Goal: Task Accomplishment & Management: Manage account settings

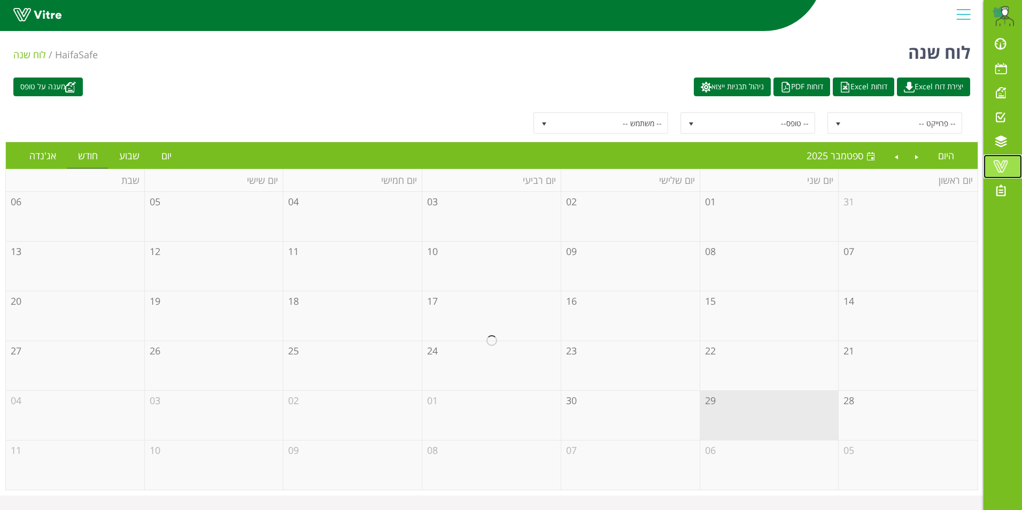
click at [1005, 163] on span at bounding box center [1000, 166] width 27 height 13
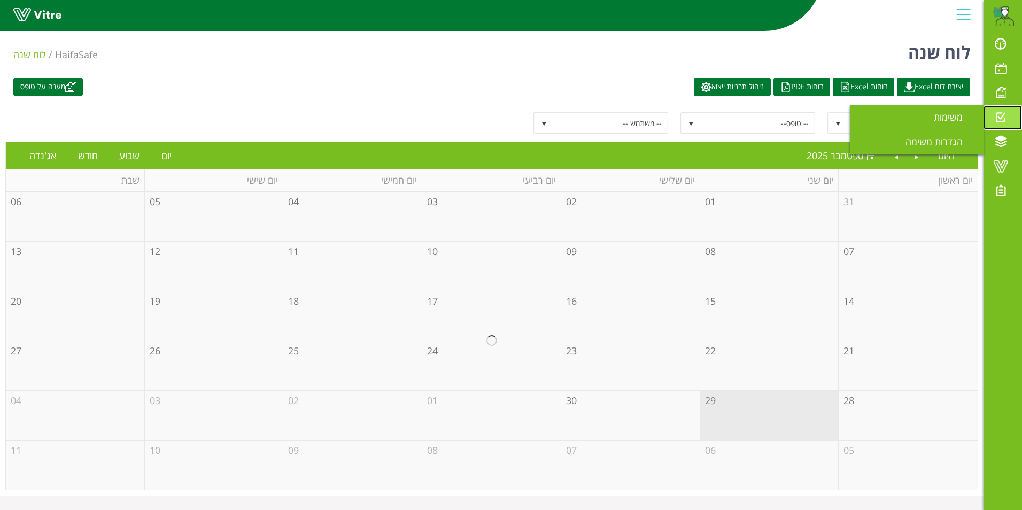
click at [1000, 116] on span at bounding box center [1000, 117] width 27 height 13
click at [949, 116] on span "משימות" at bounding box center [955, 117] width 42 height 13
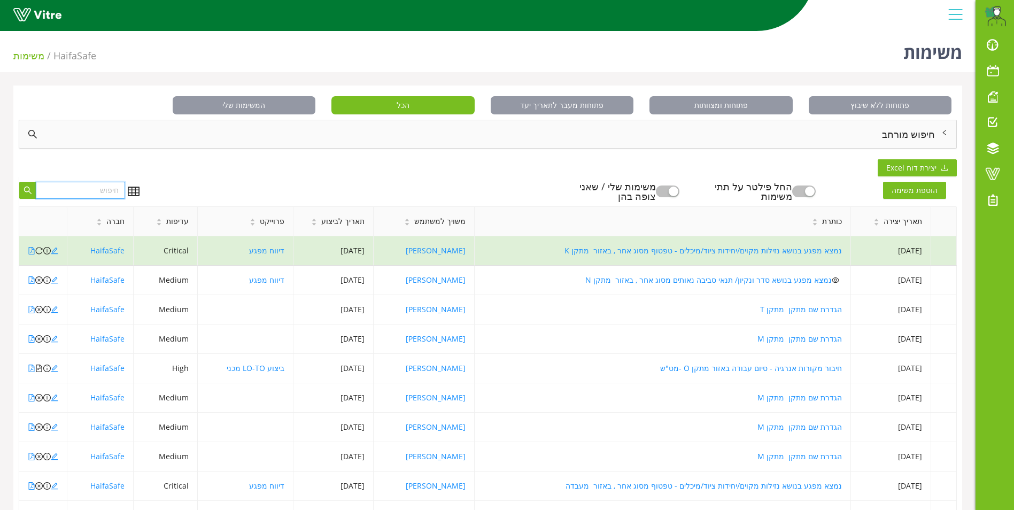
click at [73, 190] on input "text" at bounding box center [80, 190] width 89 height 17
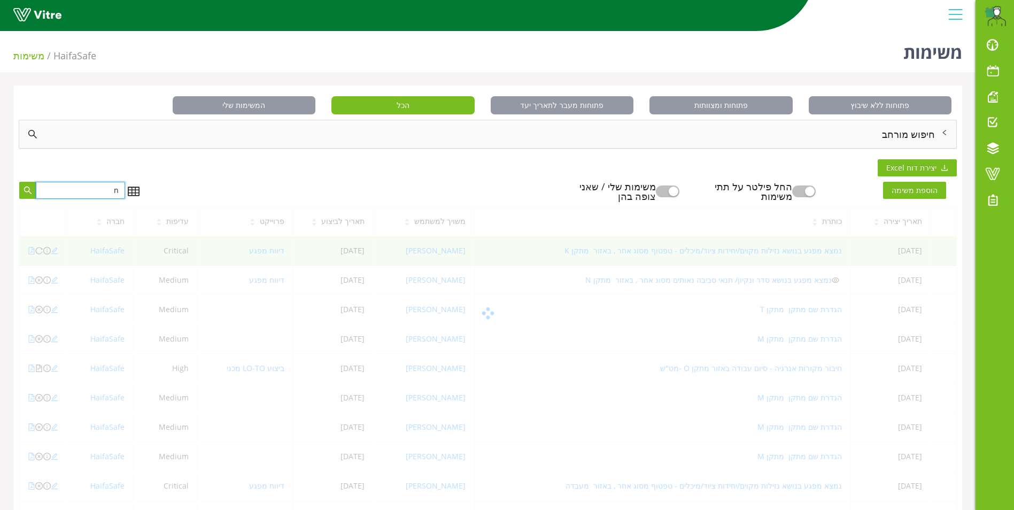
type input "n"
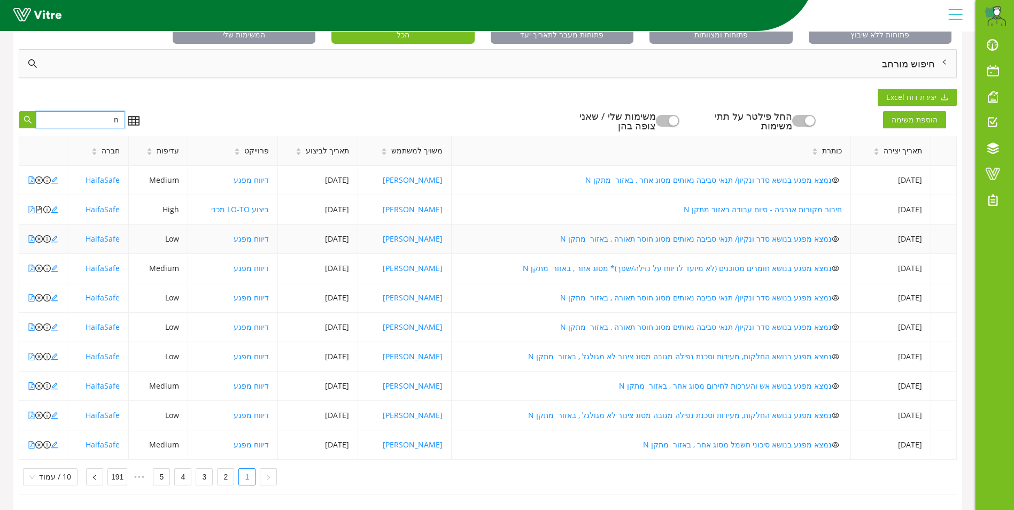
scroll to position [79, 0]
click at [219, 473] on link "2" at bounding box center [226, 477] width 16 height 16
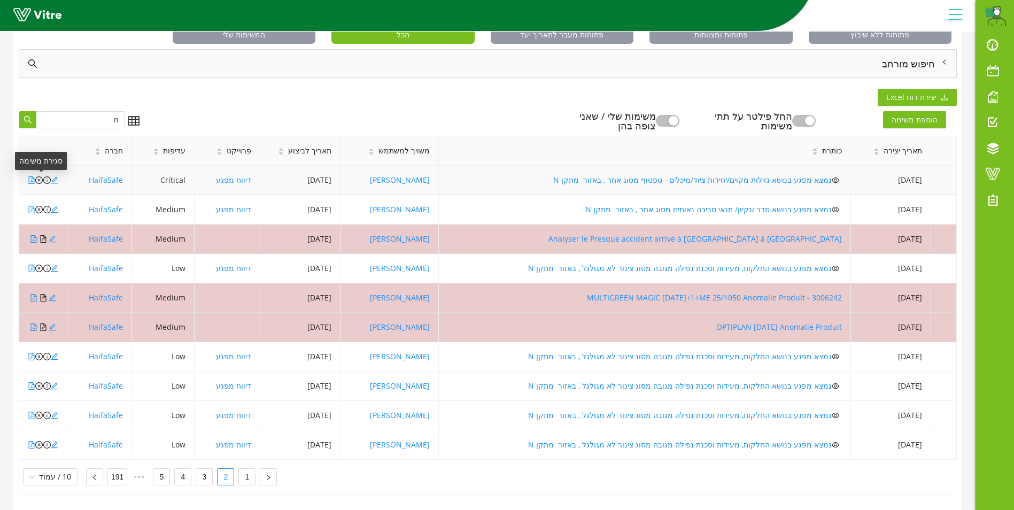
click at [37, 176] on icon "close-circle" at bounding box center [38, 179] width 7 height 7
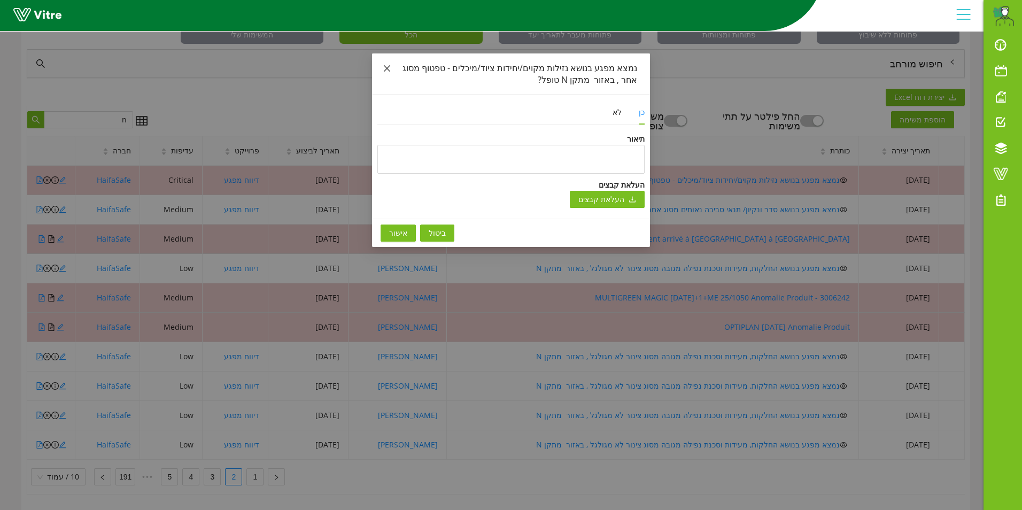
click at [385, 71] on icon "close" at bounding box center [387, 68] width 6 height 6
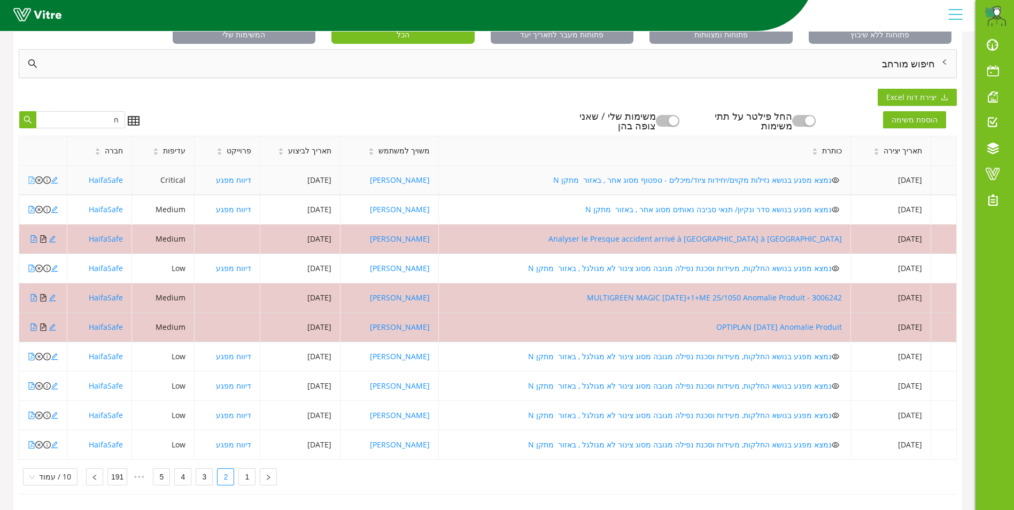
click at [30, 176] on icon "file-pdf" at bounding box center [31, 179] width 7 height 7
click at [39, 176] on icon "close-circle" at bounding box center [38, 179] width 7 height 7
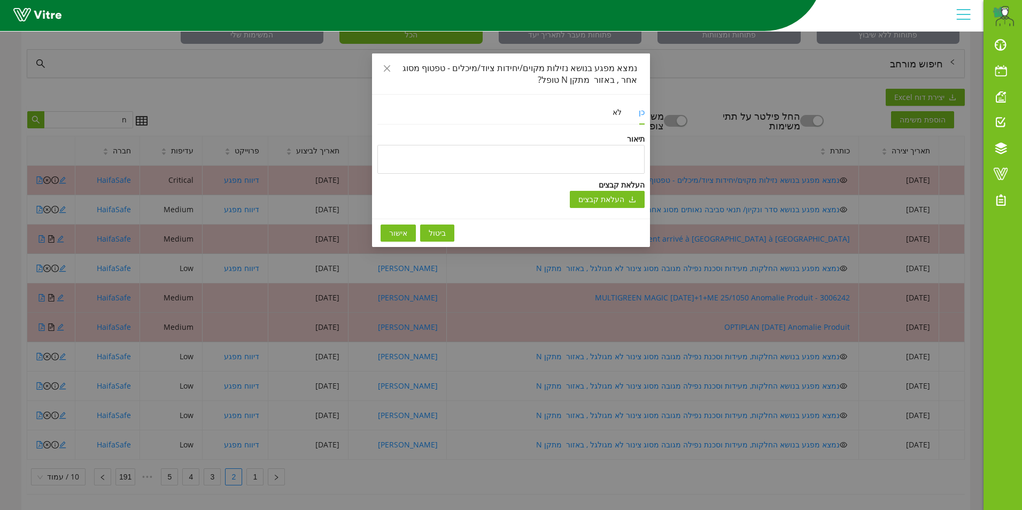
click at [396, 236] on span "אישור" at bounding box center [398, 233] width 18 height 12
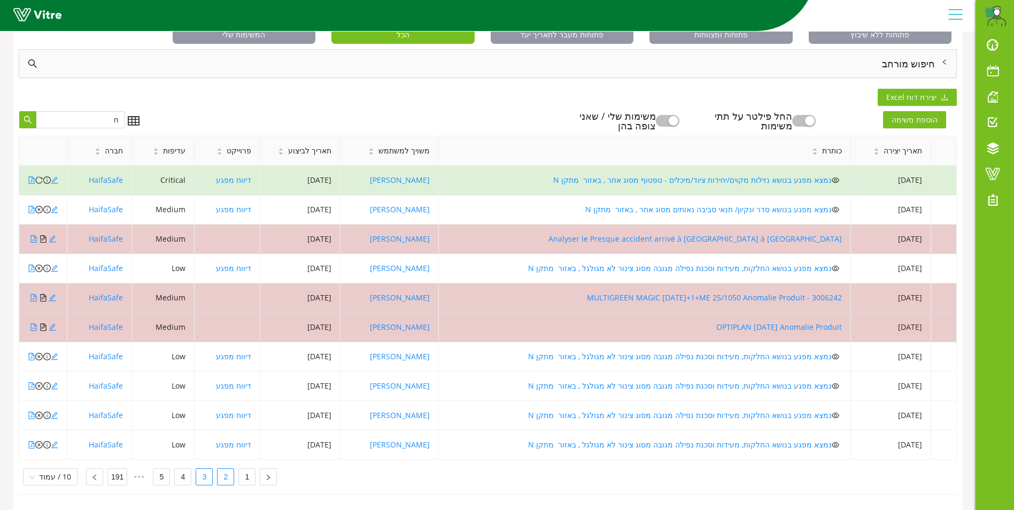
click at [198, 476] on link "3" at bounding box center [204, 477] width 16 height 16
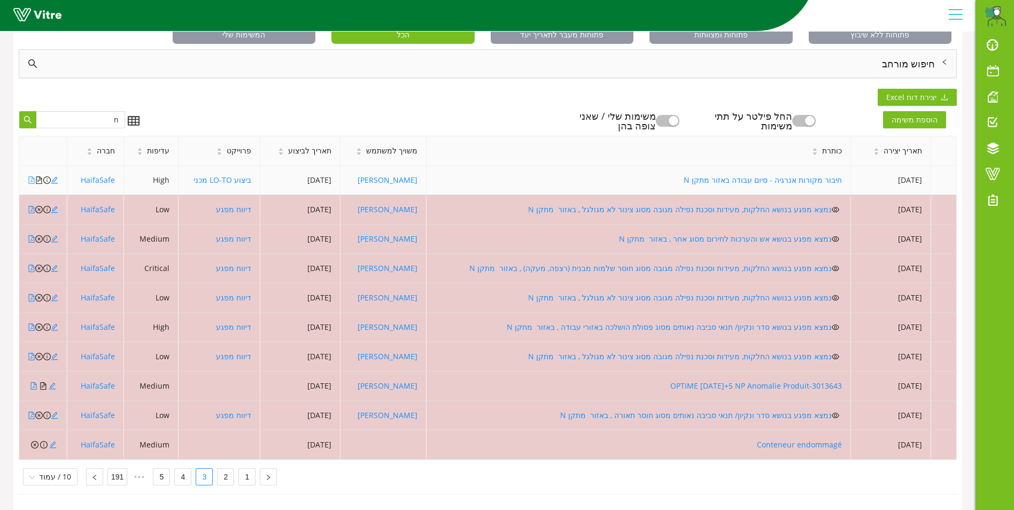
click at [29, 176] on icon "file-pdf" at bounding box center [31, 179] width 7 height 7
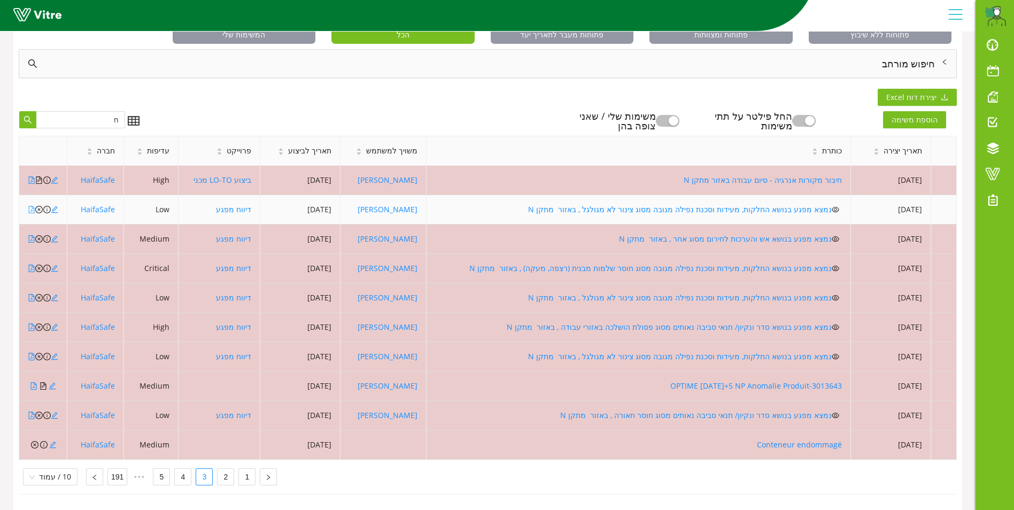
click at [29, 206] on icon "file-pdf" at bounding box center [31, 209] width 7 height 7
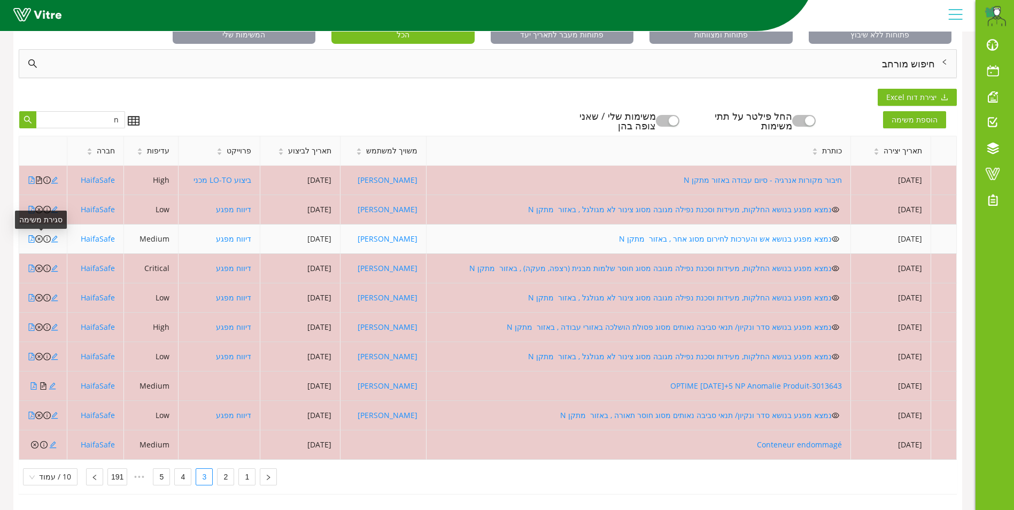
click at [38, 235] on icon "close-circle" at bounding box center [38, 238] width 7 height 7
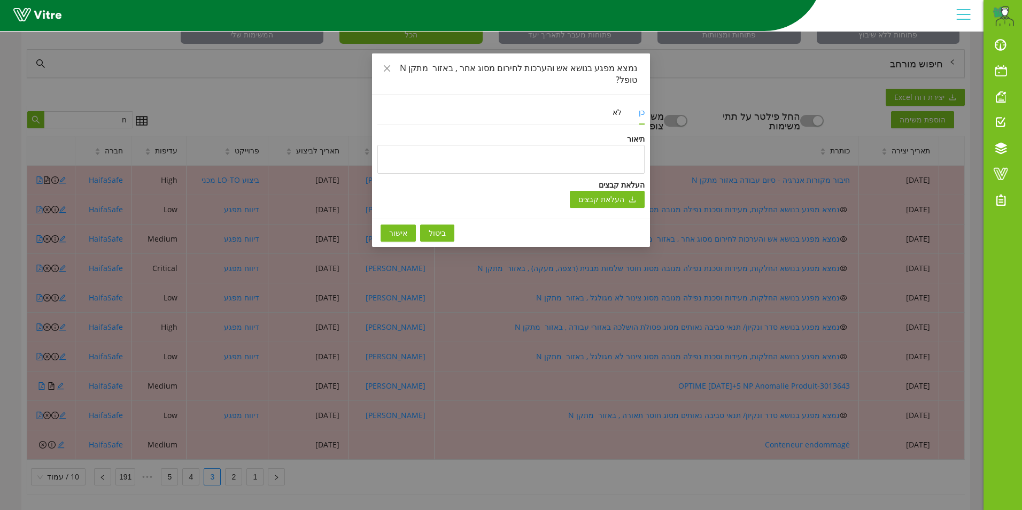
click at [397, 227] on span "אישור" at bounding box center [398, 233] width 18 height 12
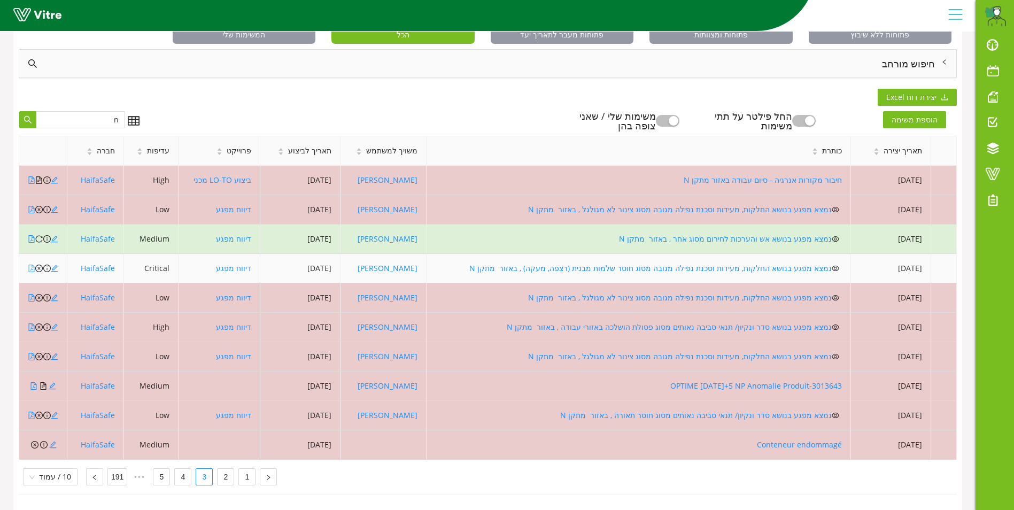
click at [30, 265] on icon "file-pdf" at bounding box center [31, 268] width 7 height 7
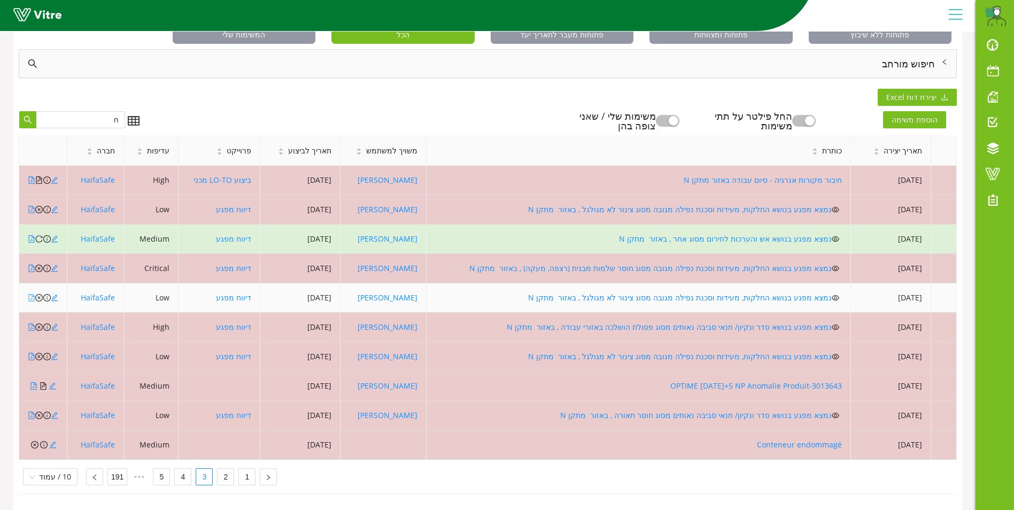
click at [30, 294] on icon "file-pdf" at bounding box center [31, 297] width 7 height 7
click at [39, 294] on icon "close-circle" at bounding box center [38, 297] width 7 height 7
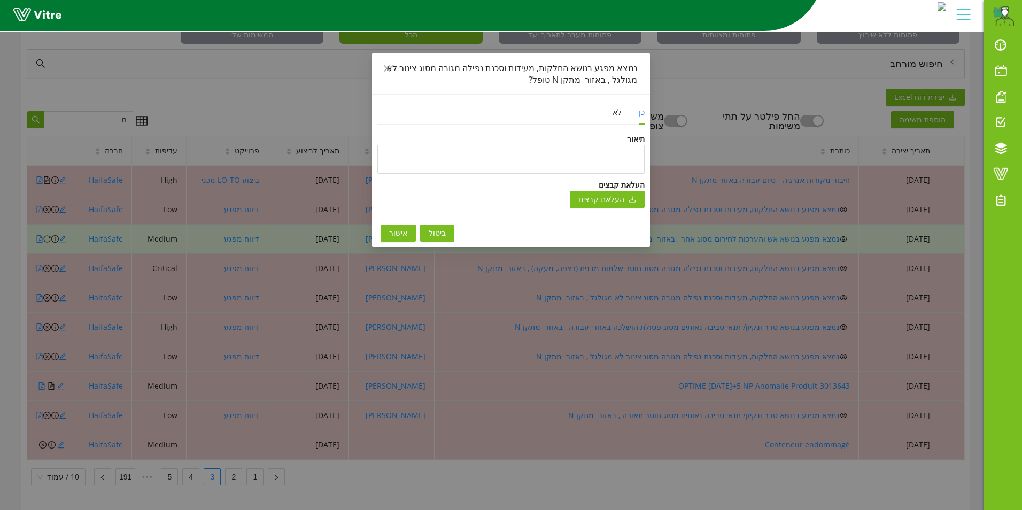
click at [392, 233] on span "אישור" at bounding box center [398, 233] width 18 height 12
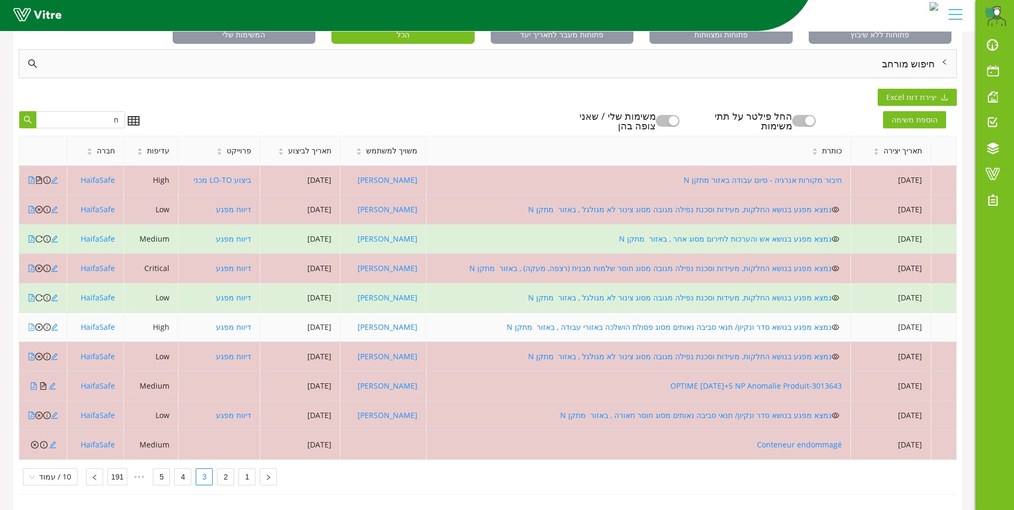
click at [30, 323] on icon "file-pdf" at bounding box center [31, 326] width 7 height 7
click at [38, 323] on icon "close-circle" at bounding box center [38, 326] width 7 height 7
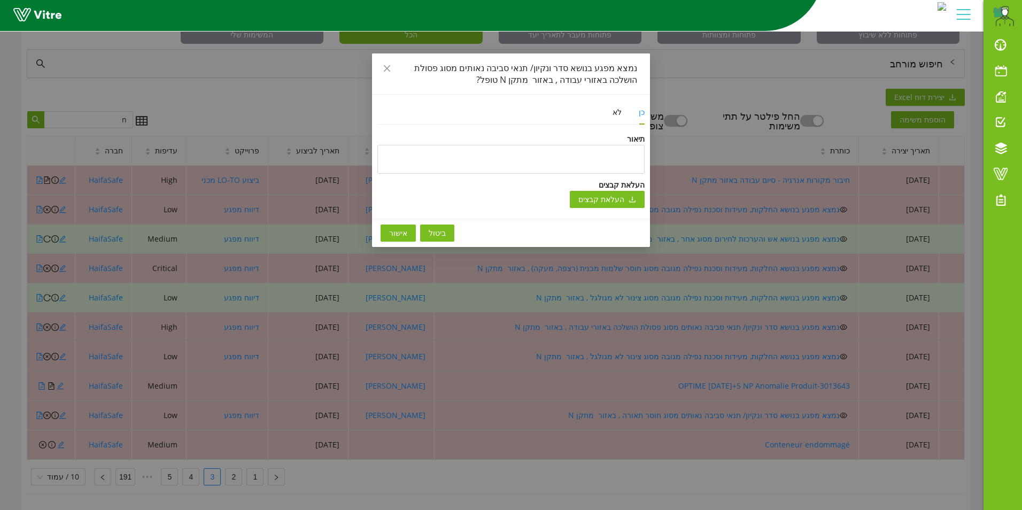
click at [398, 235] on span "אישור" at bounding box center [398, 233] width 18 height 12
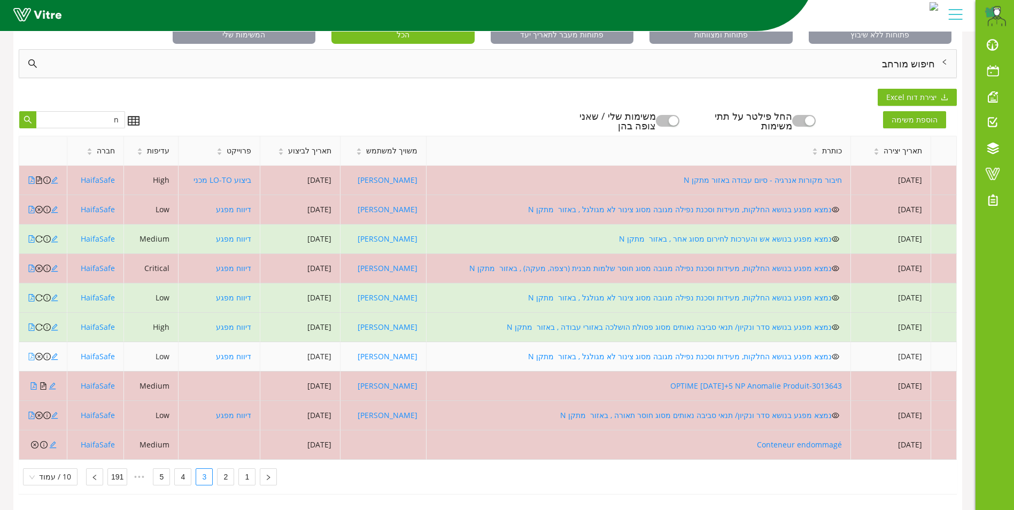
click at [29, 353] on icon "file-pdf" at bounding box center [31, 356] width 7 height 7
click at [38, 353] on icon "close-circle" at bounding box center [38, 356] width 7 height 7
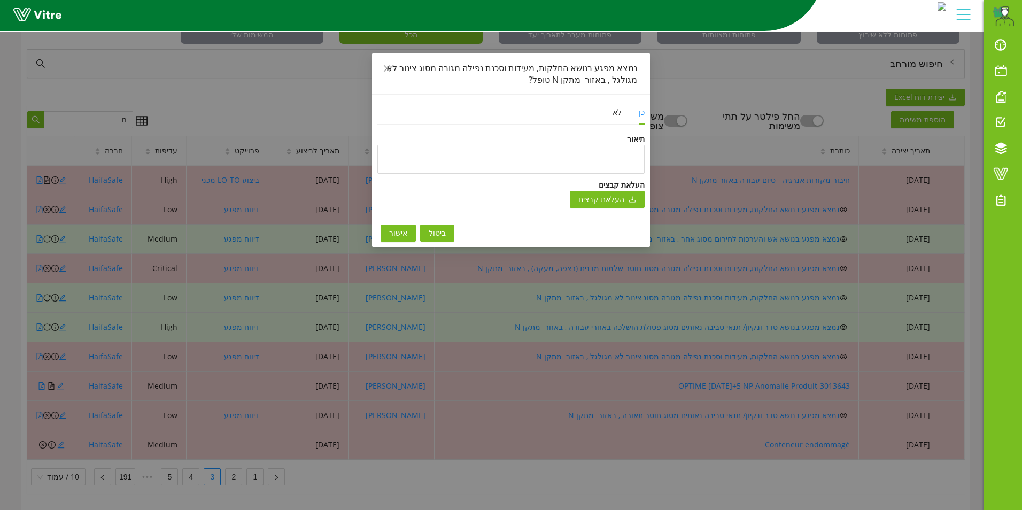
click at [401, 239] on button "אישור" at bounding box center [398, 233] width 35 height 17
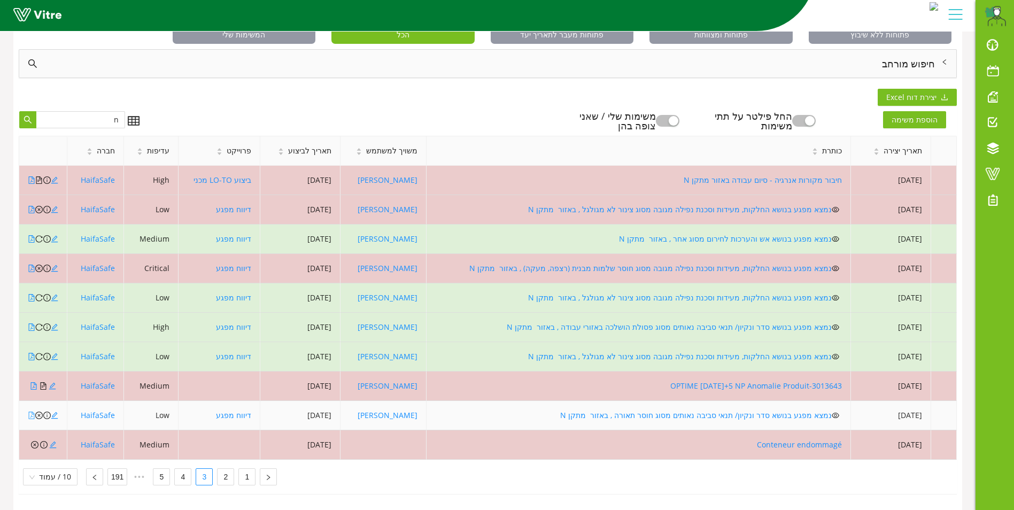
click at [30, 412] on icon "file-pdf" at bounding box center [31, 415] width 7 height 7
click at [39, 412] on icon "close-circle" at bounding box center [38, 415] width 7 height 7
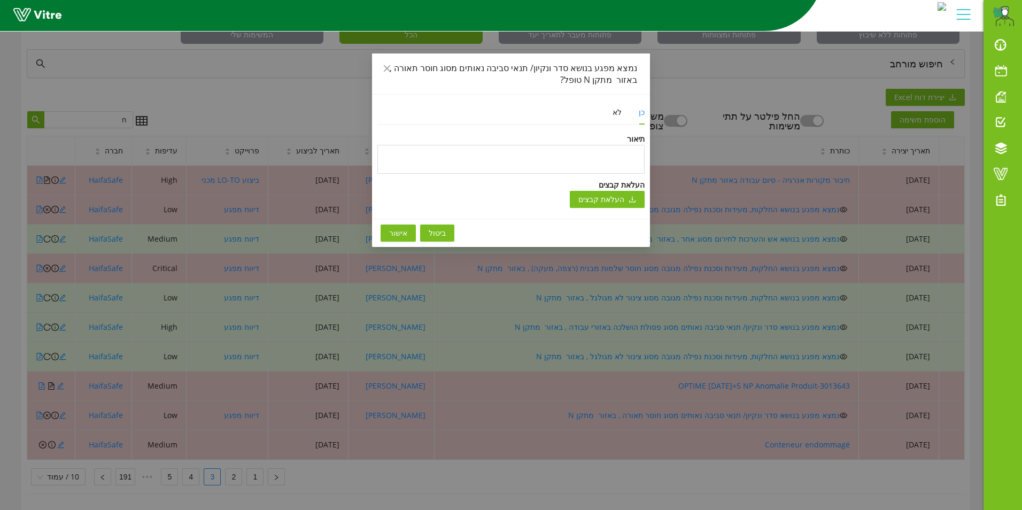
click at [390, 235] on span "אישור" at bounding box center [398, 233] width 18 height 12
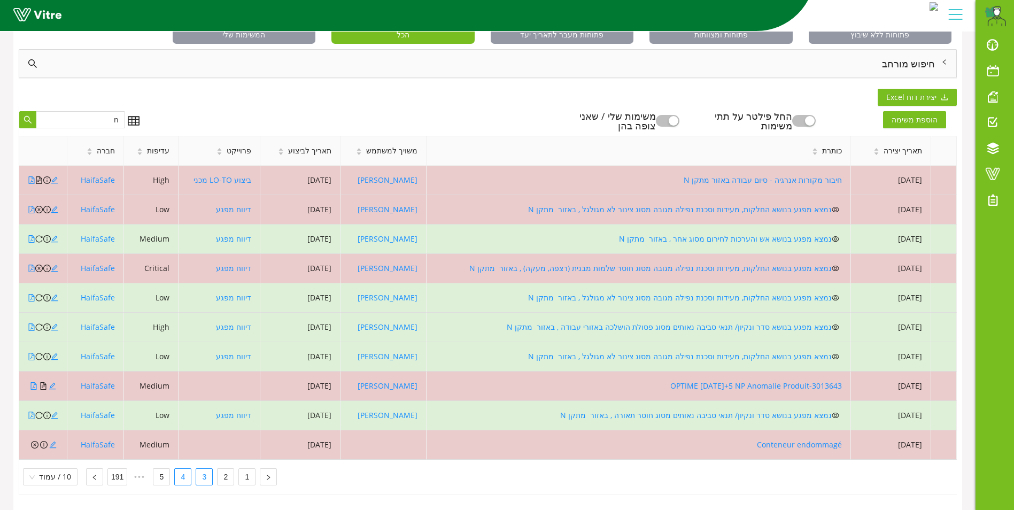
click at [176, 469] on link "4" at bounding box center [183, 477] width 16 height 16
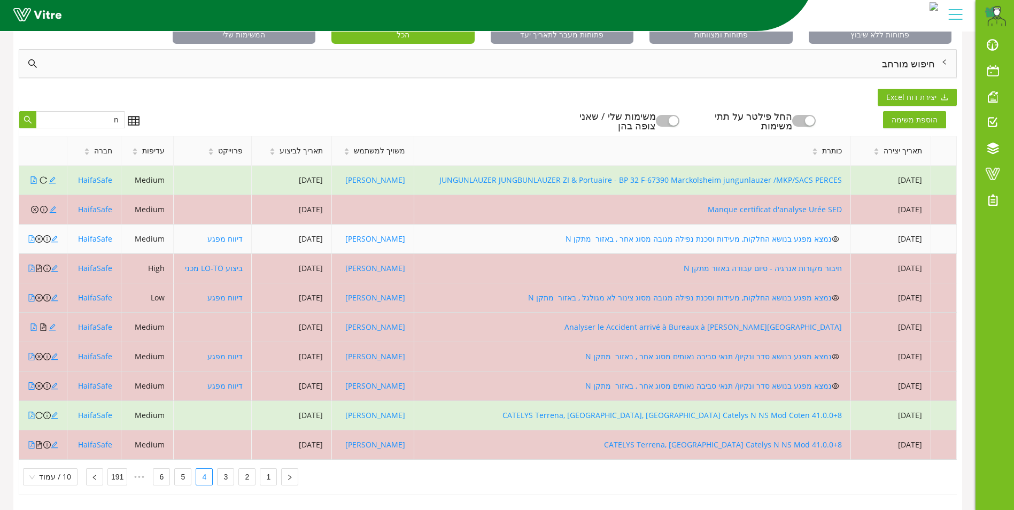
click at [30, 235] on icon "file-pdf" at bounding box center [31, 238] width 7 height 7
click at [38, 235] on icon "close-circle" at bounding box center [38, 238] width 7 height 7
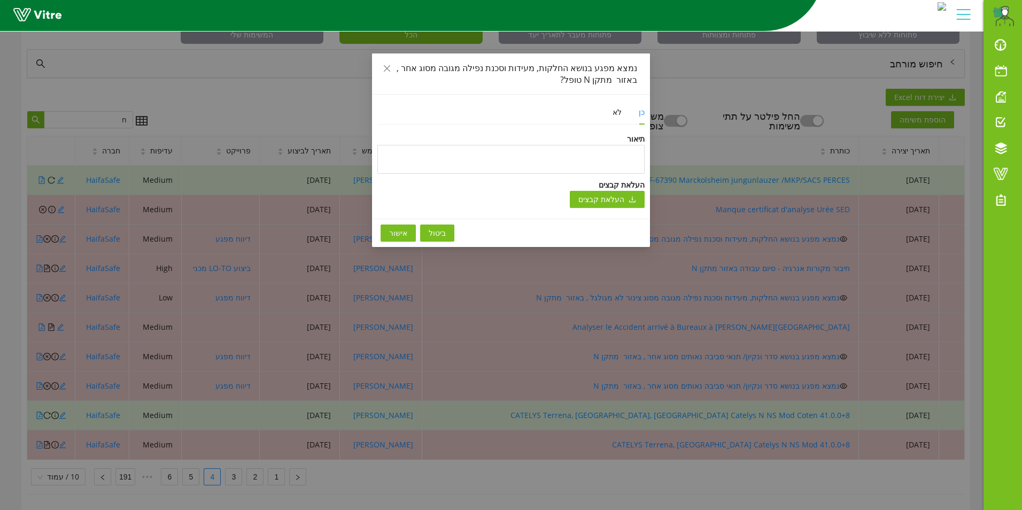
click at [386, 235] on button "אישור" at bounding box center [398, 233] width 35 height 17
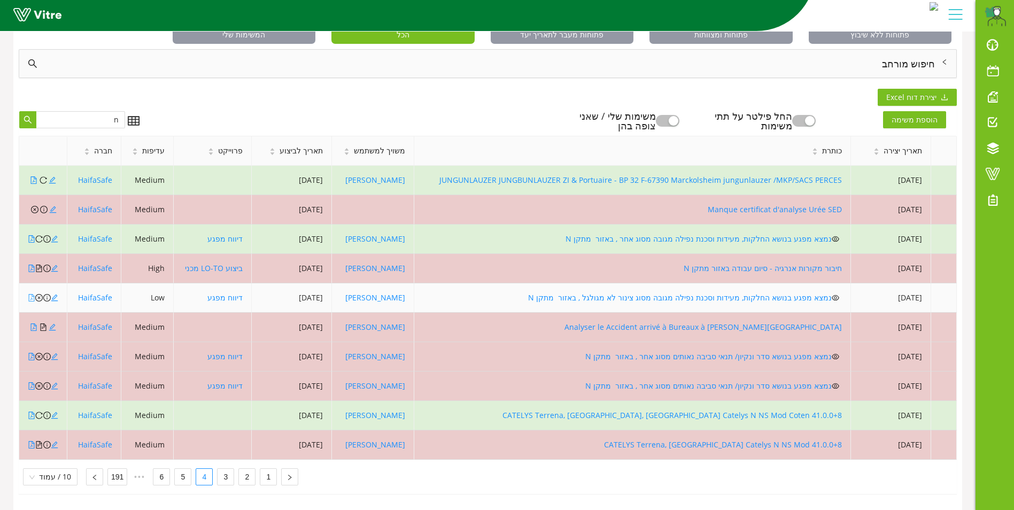
click at [32, 294] on icon "file-pdf" at bounding box center [32, 297] width 6 height 7
click at [38, 294] on icon "close-circle" at bounding box center [38, 297] width 7 height 7
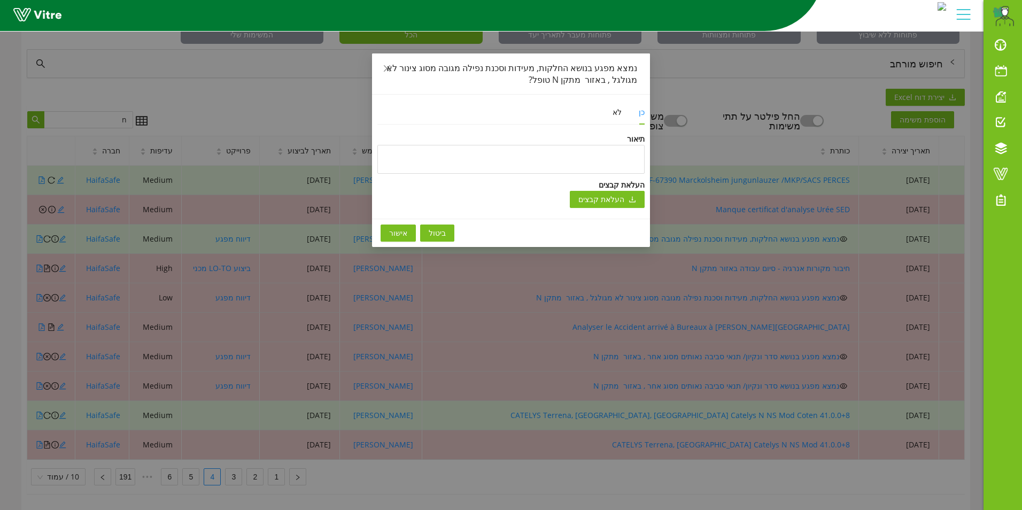
click at [397, 231] on span "אישור" at bounding box center [398, 233] width 18 height 12
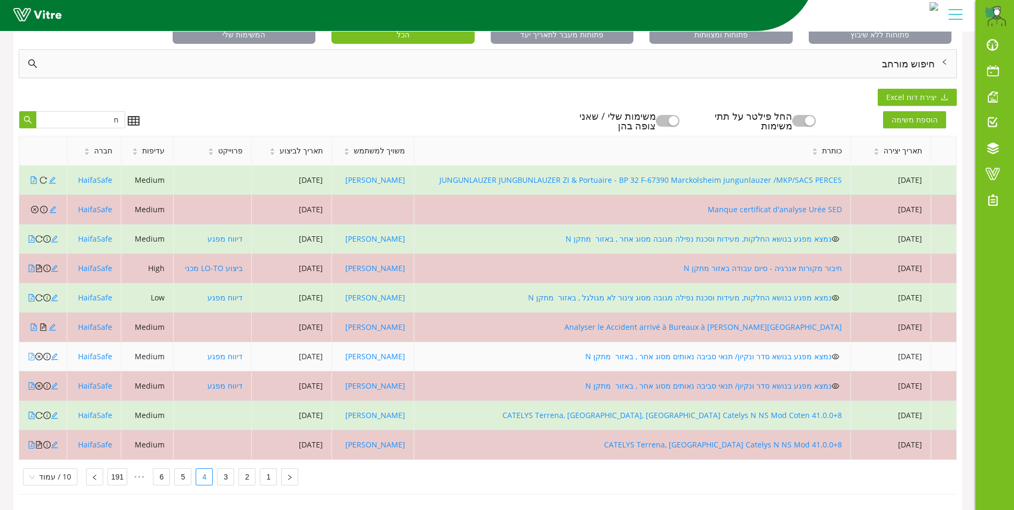
click at [31, 353] on icon "file-pdf" at bounding box center [31, 356] width 7 height 7
click at [40, 353] on icon "close-circle" at bounding box center [38, 356] width 7 height 7
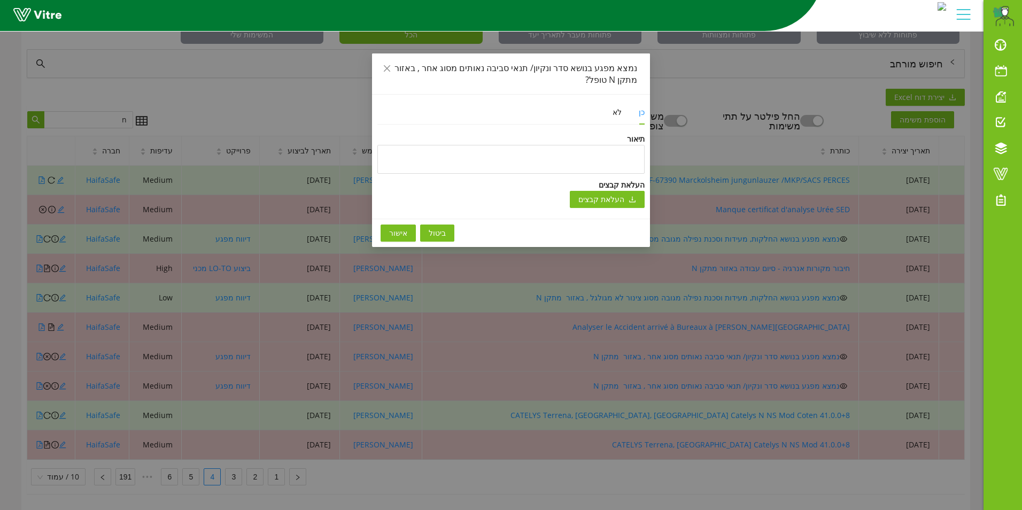
click at [388, 232] on button "אישור" at bounding box center [398, 233] width 35 height 17
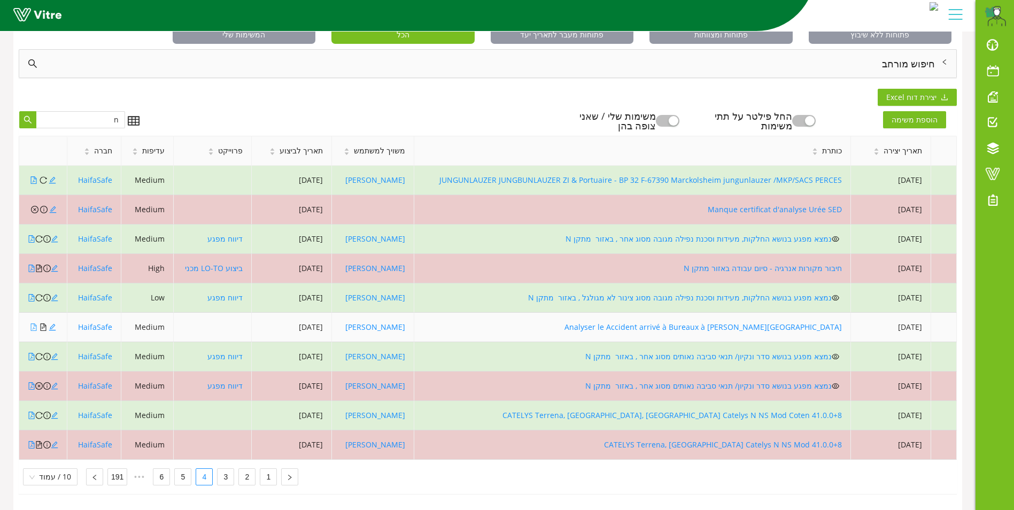
click at [32, 323] on icon "file-pdf" at bounding box center [33, 326] width 7 height 7
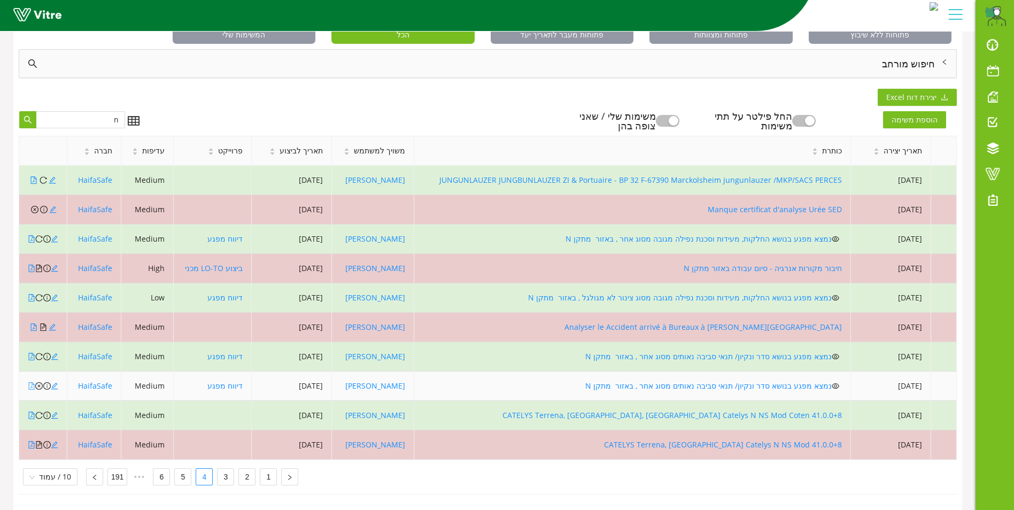
click at [29, 382] on icon "file-pdf" at bounding box center [31, 385] width 7 height 7
click at [40, 382] on icon "close-circle" at bounding box center [38, 385] width 7 height 7
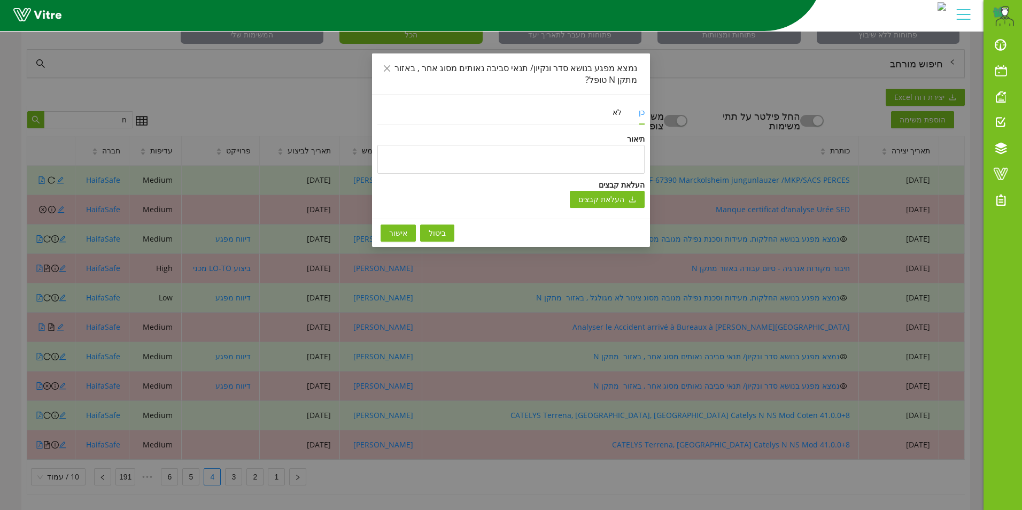
click at [389, 233] on span "אישור" at bounding box center [398, 233] width 18 height 12
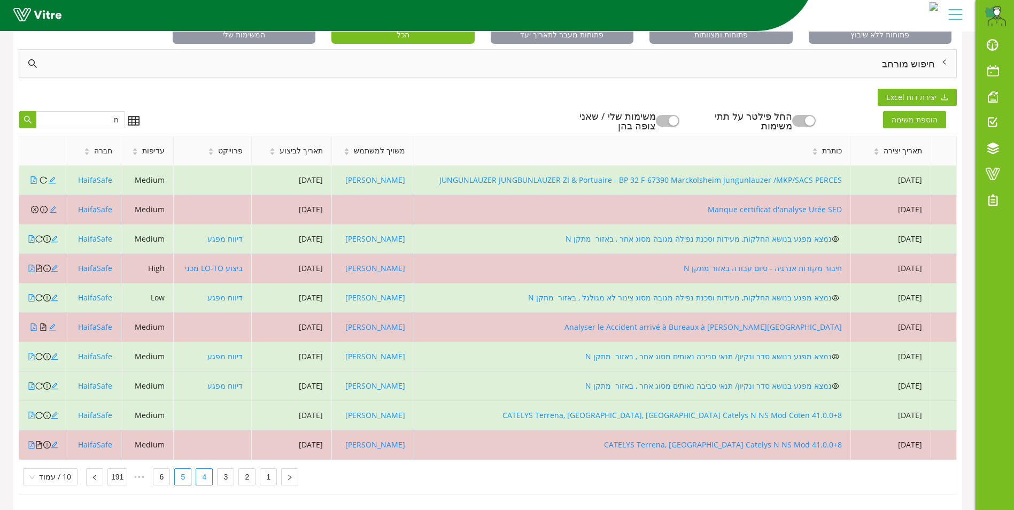
click at [179, 471] on link "5" at bounding box center [183, 477] width 16 height 16
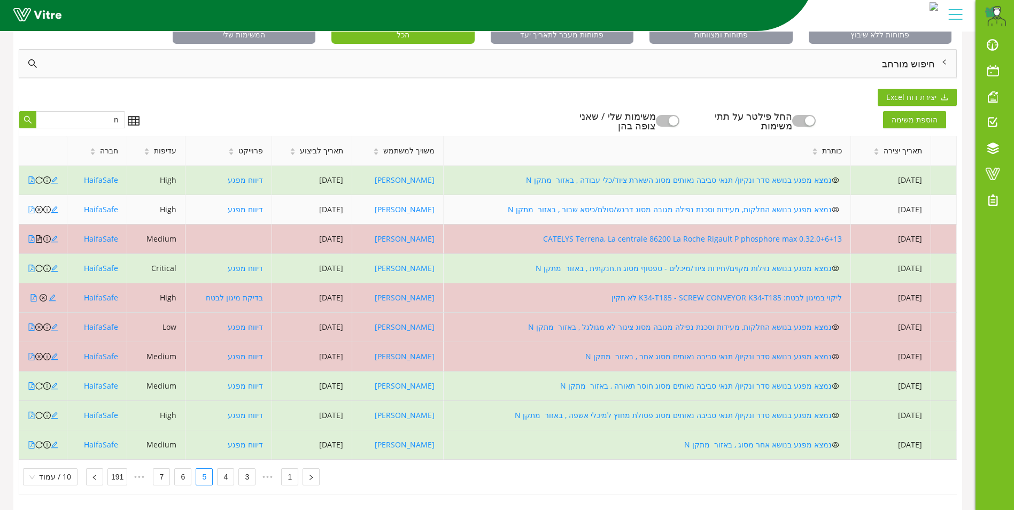
click at [30, 206] on icon "file-pdf" at bounding box center [31, 209] width 7 height 7
click at [40, 206] on icon "close-circle" at bounding box center [38, 209] width 7 height 7
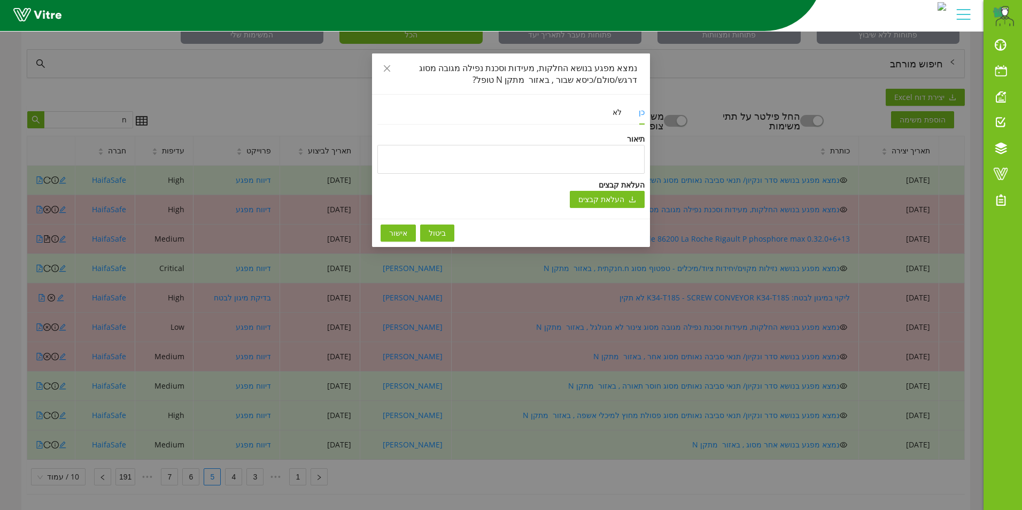
click at [399, 238] on span "אישור" at bounding box center [398, 233] width 18 height 12
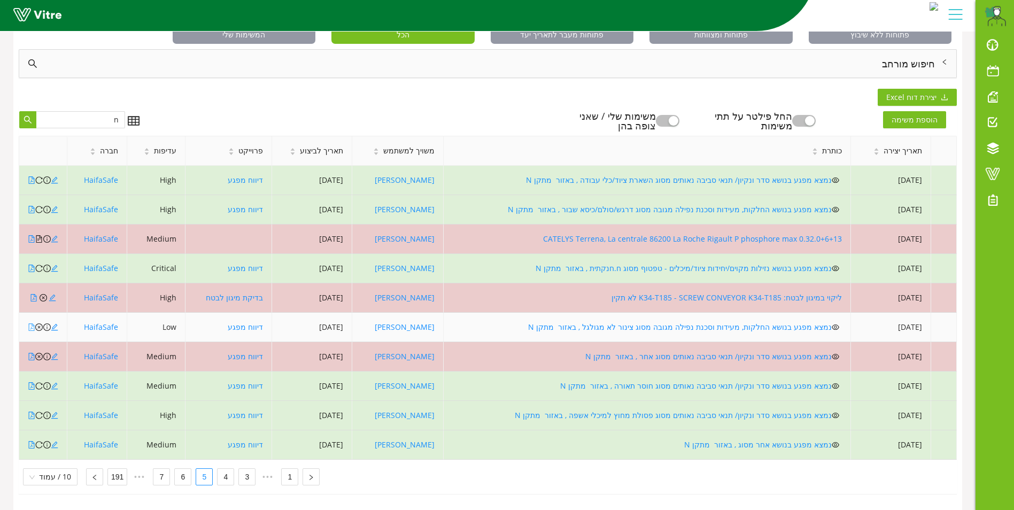
click at [32, 323] on icon "file-pdf" at bounding box center [32, 326] width 6 height 7
click at [40, 323] on icon "close-circle" at bounding box center [38, 326] width 7 height 7
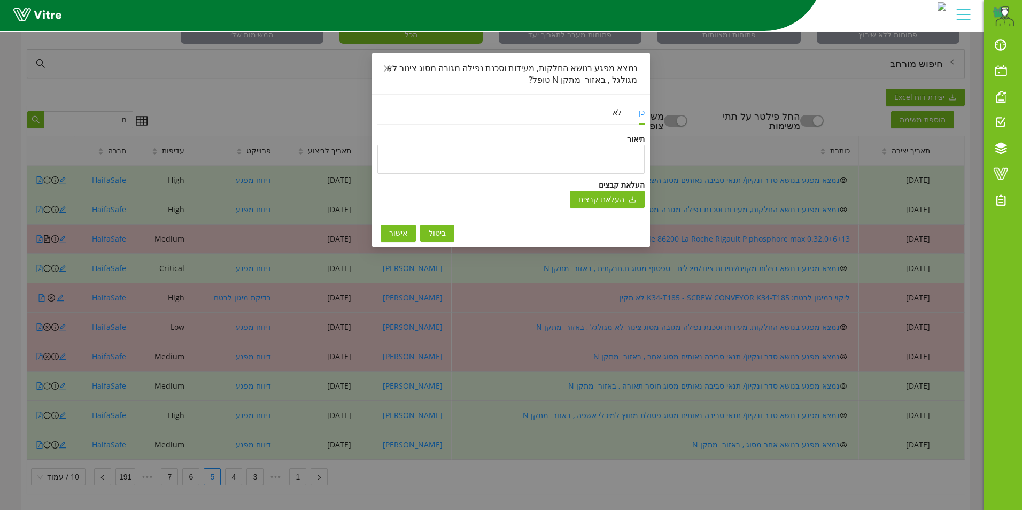
click at [385, 233] on button "אישור" at bounding box center [398, 233] width 35 height 17
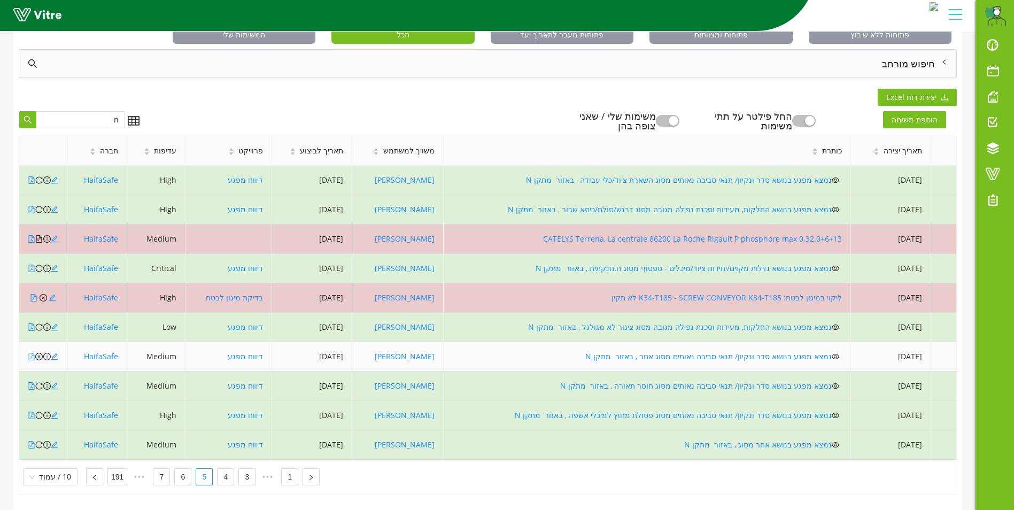
click at [30, 353] on icon "file-pdf" at bounding box center [32, 356] width 6 height 7
click at [38, 353] on icon "close-circle" at bounding box center [38, 356] width 7 height 7
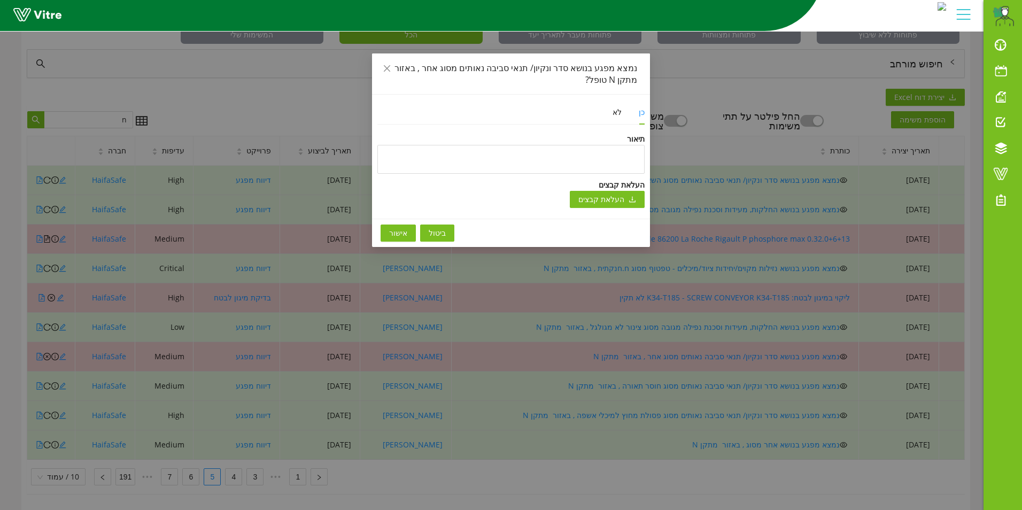
click at [399, 232] on span "אישור" at bounding box center [398, 233] width 18 height 12
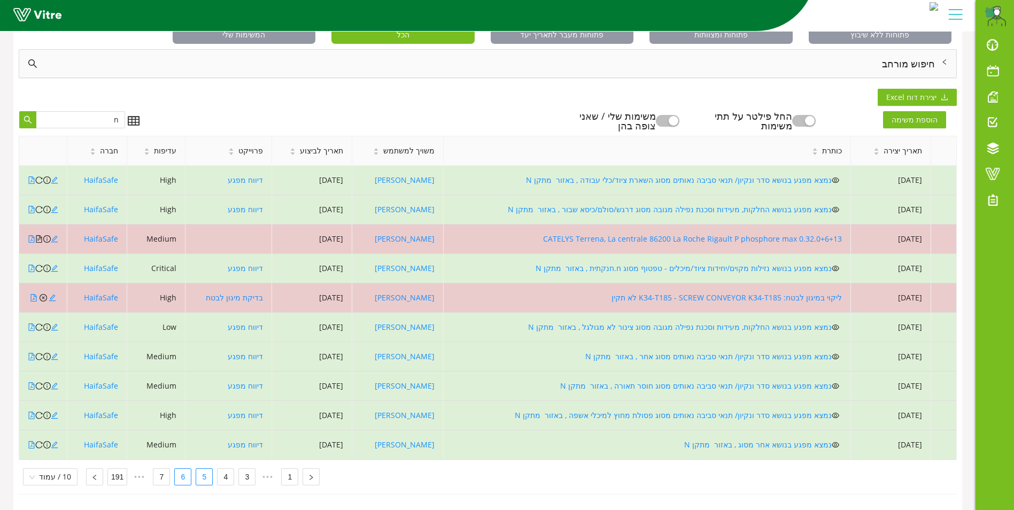
click at [179, 471] on link "6" at bounding box center [183, 477] width 16 height 16
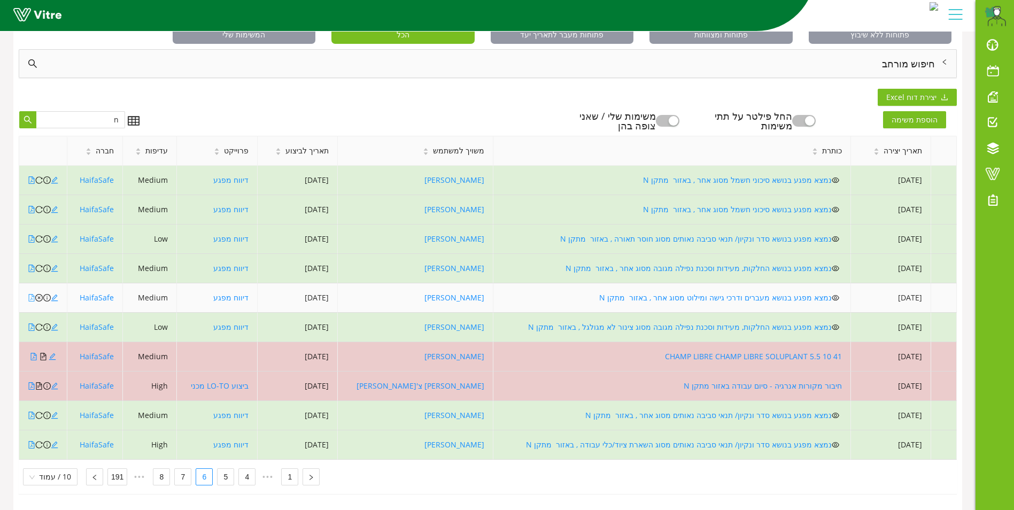
click at [29, 294] on icon "file-pdf" at bounding box center [31, 297] width 7 height 7
click at [38, 294] on icon "close-circle" at bounding box center [38, 297] width 7 height 7
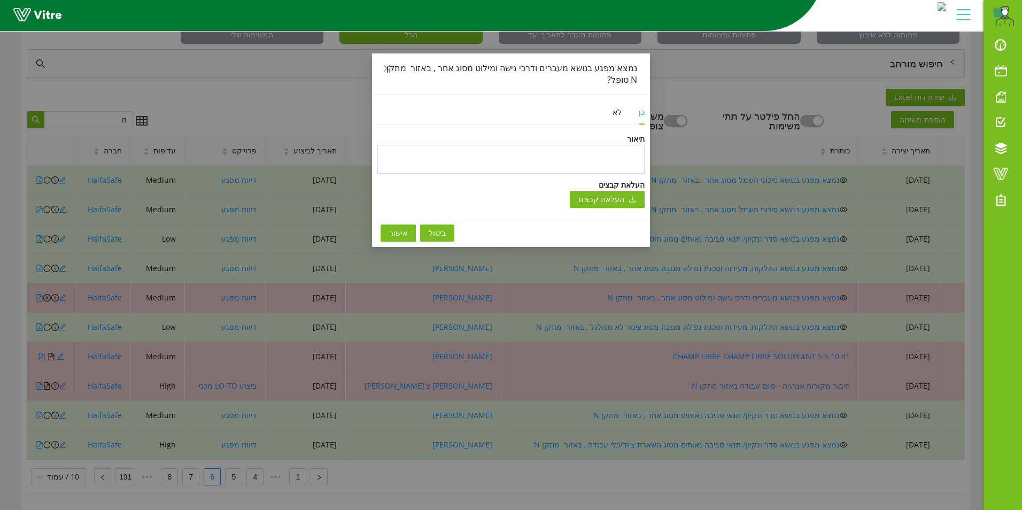
click at [385, 237] on button "אישור" at bounding box center [398, 233] width 35 height 17
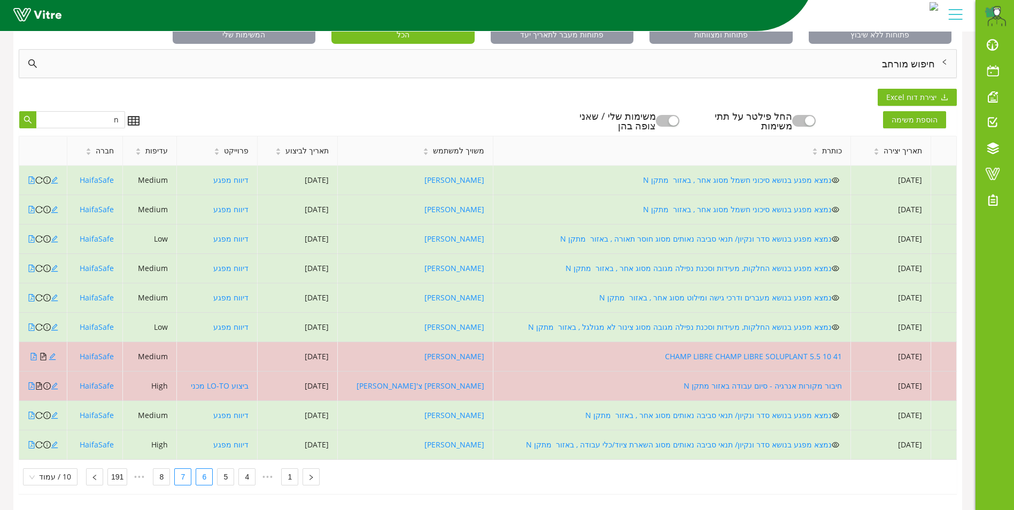
click at [181, 471] on link "7" at bounding box center [183, 477] width 16 height 16
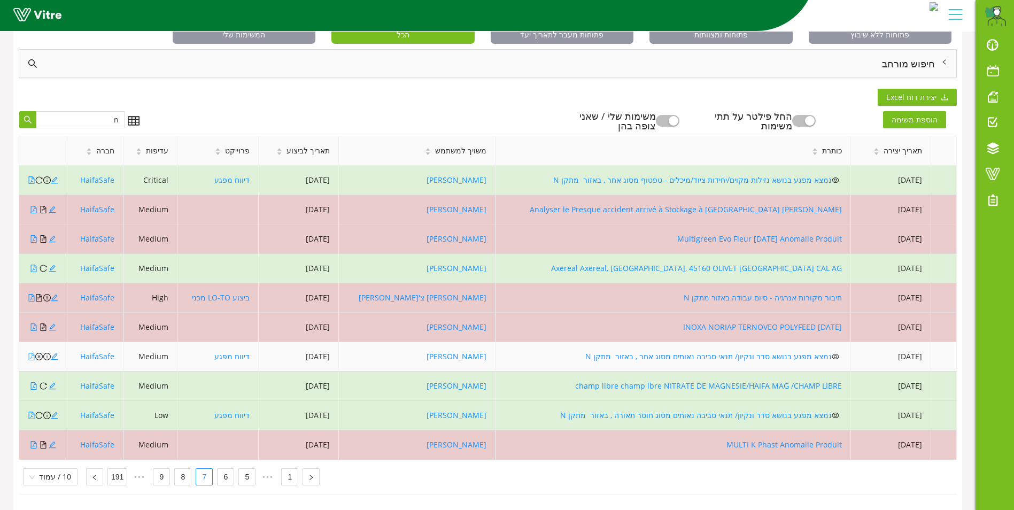
click at [28, 353] on icon "file-pdf" at bounding box center [31, 356] width 7 height 7
click at [40, 353] on icon "close-circle" at bounding box center [38, 356] width 7 height 7
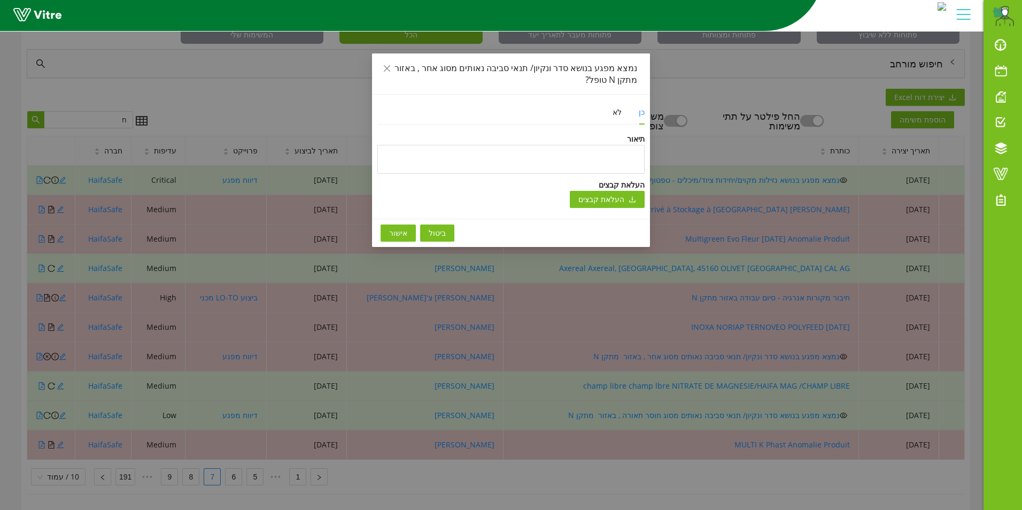
click at [401, 231] on span "אישור" at bounding box center [398, 233] width 18 height 12
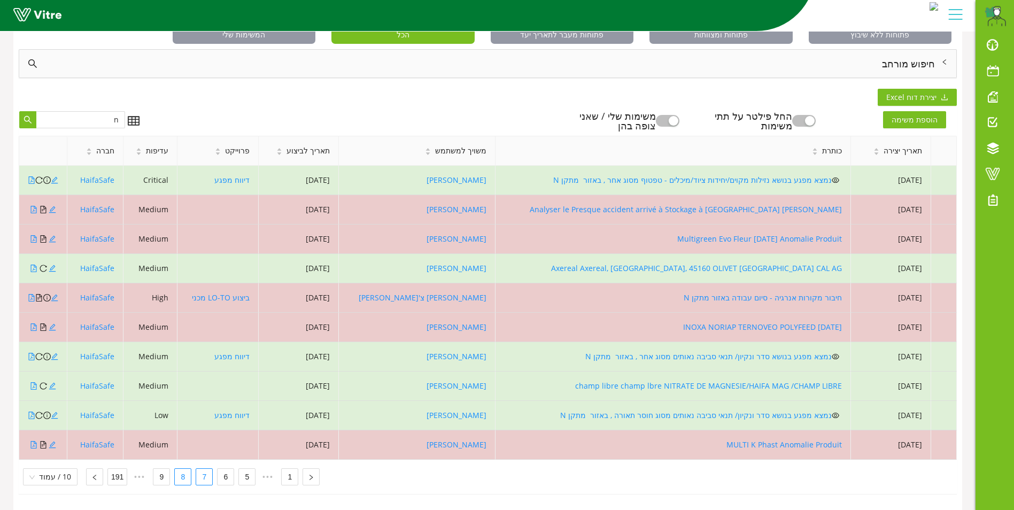
click at [176, 473] on link "8" at bounding box center [183, 477] width 16 height 16
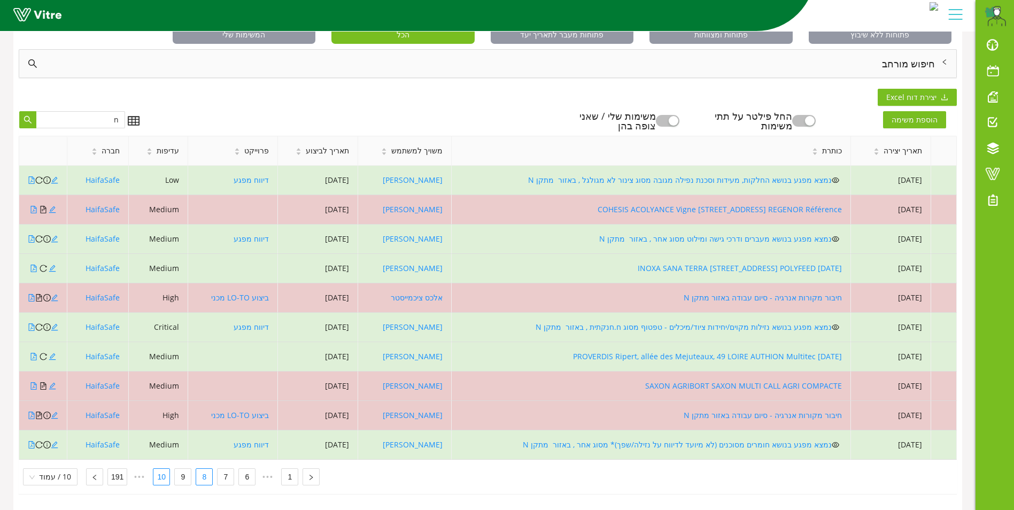
click at [157, 470] on link "10" at bounding box center [161, 477] width 16 height 16
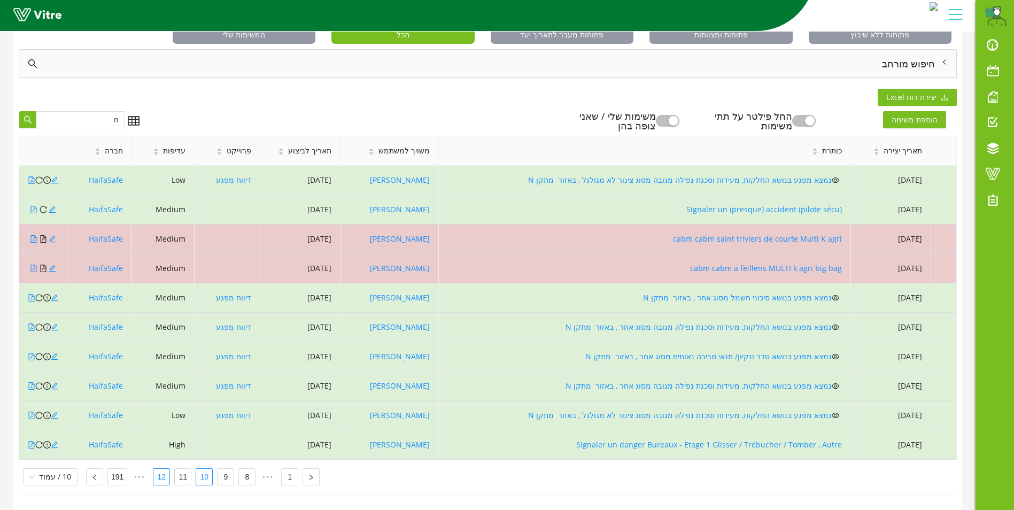
click at [157, 470] on link "12" at bounding box center [161, 477] width 16 height 16
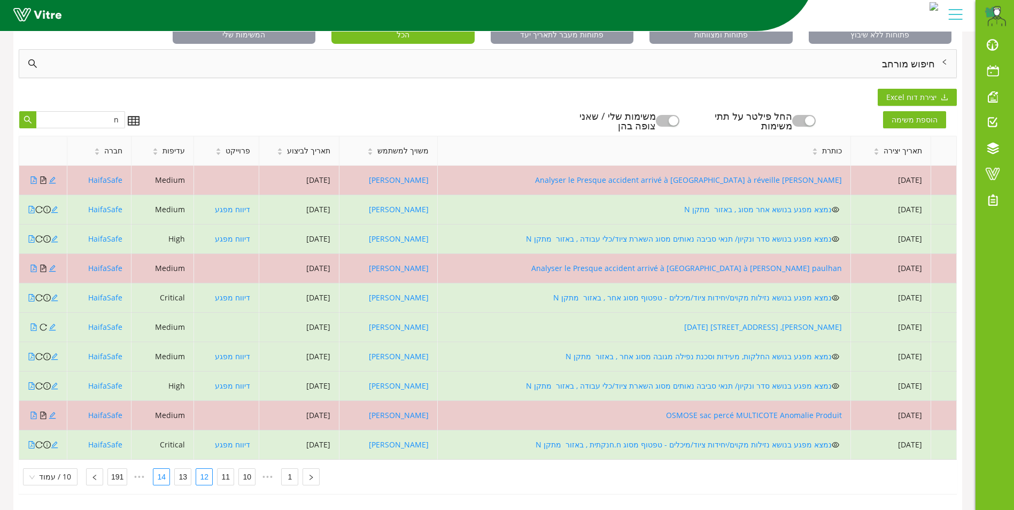
click at [157, 470] on link "14" at bounding box center [161, 477] width 16 height 16
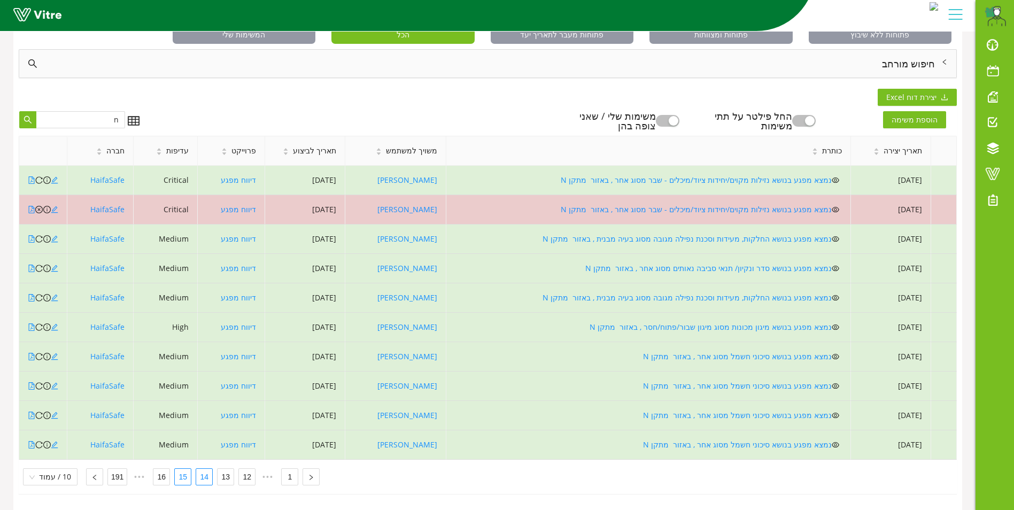
click at [180, 470] on link "15" at bounding box center [183, 477] width 16 height 16
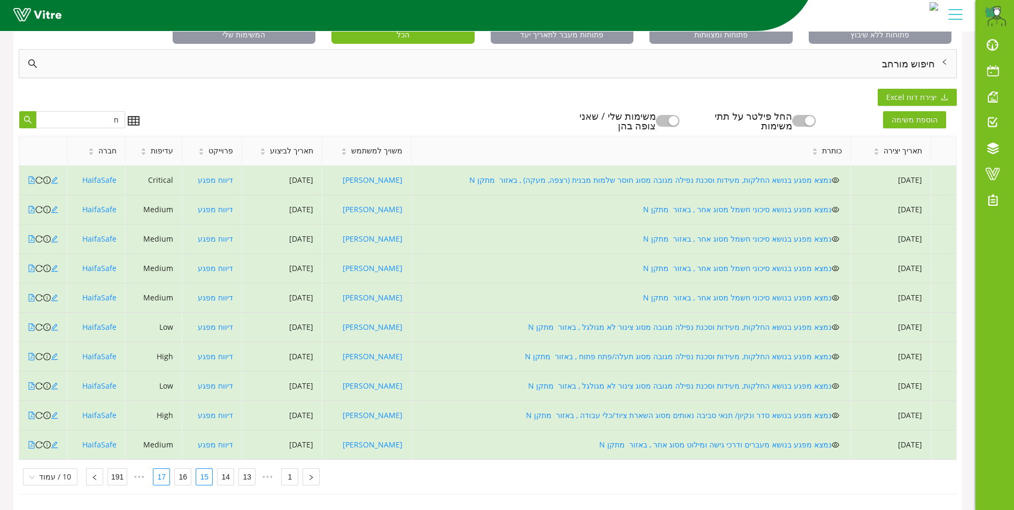
click at [157, 474] on link "17" at bounding box center [161, 477] width 16 height 16
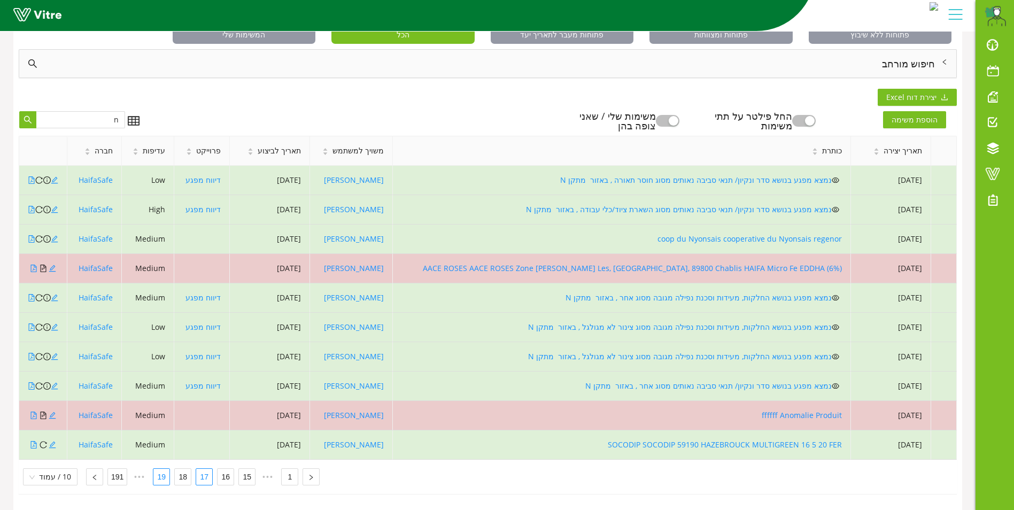
click at [157, 474] on link "19" at bounding box center [161, 477] width 16 height 16
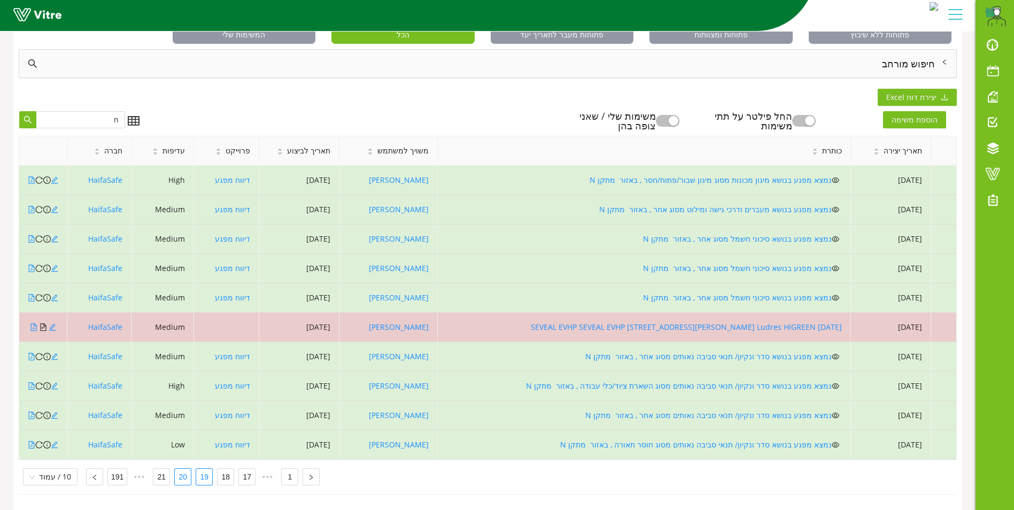
click at [179, 470] on link "20" at bounding box center [183, 477] width 16 height 16
